Goal: Find specific page/section: Find specific page/section

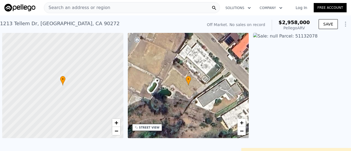
scroll to position [0, 2]
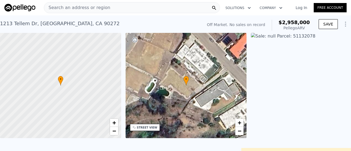
click at [63, 10] on span "Search an address or region" at bounding box center [77, 7] width 66 height 7
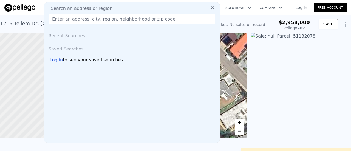
click at [69, 7] on span "Search an address or region" at bounding box center [79, 8] width 66 height 7
click at [71, 15] on input "text" at bounding box center [132, 19] width 167 height 10
paste input "[STREET_ADDRESS][PERSON_NAME]"
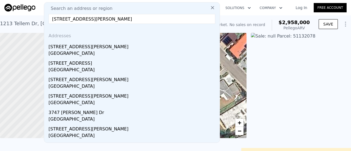
click at [89, 20] on input "[STREET_ADDRESS][PERSON_NAME]" at bounding box center [132, 19] width 167 height 10
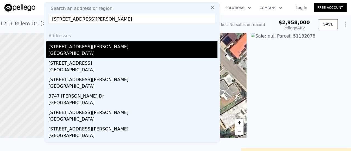
type input "[STREET_ADDRESS][PERSON_NAME]"
click at [96, 49] on div "[STREET_ADDRESS][PERSON_NAME]" at bounding box center [133, 45] width 169 height 9
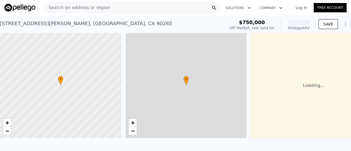
click at [95, 7] on span "Search an address or region" at bounding box center [77, 7] width 66 height 7
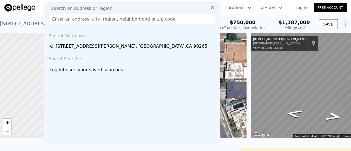
click at [66, 18] on input "text" at bounding box center [132, 19] width 167 height 10
paste input "[STREET_ADDRESS][PERSON_NAME]"
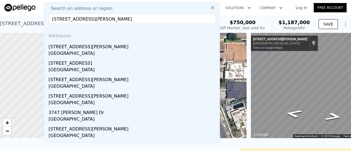
type input "[STREET_ADDRESS][PERSON_NAME]"
